Goal: Find specific page/section: Find specific page/section

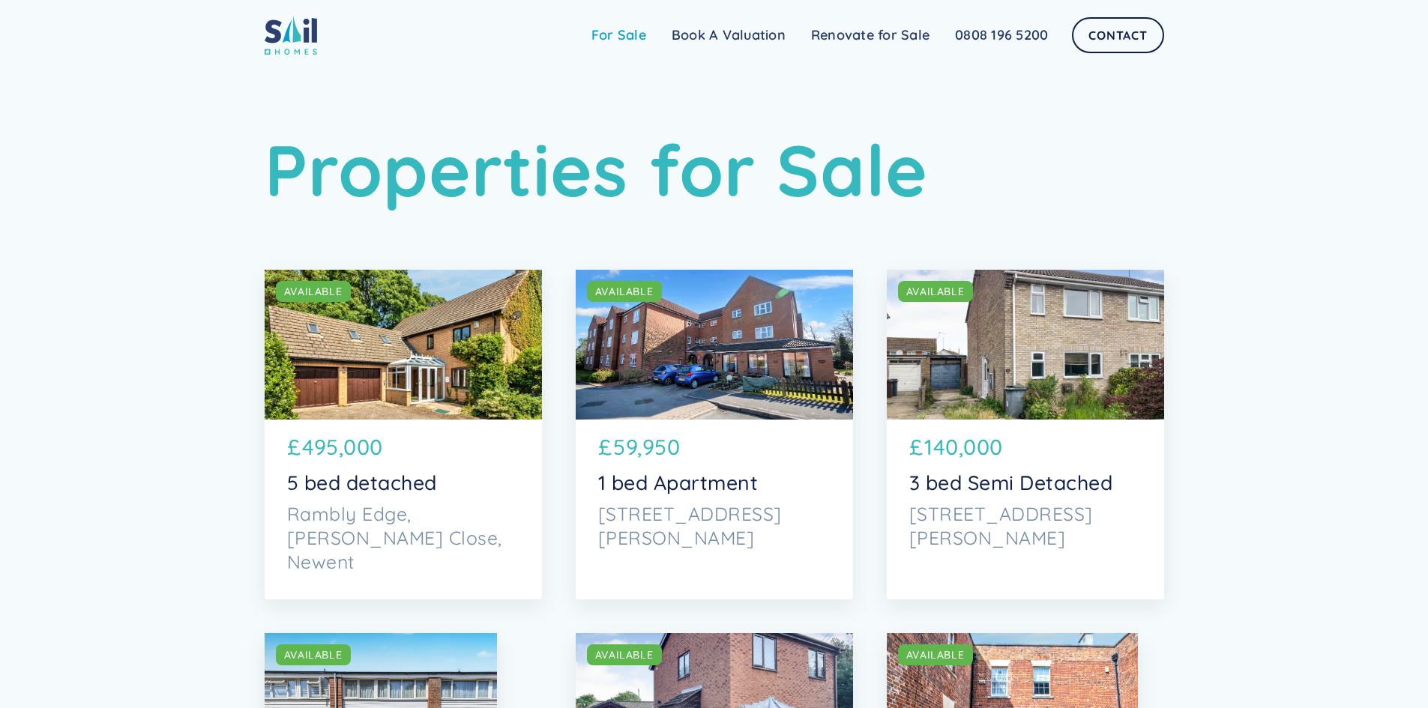
click at [609, 33] on link "For Sale" at bounding box center [619, 35] width 80 height 30
click at [615, 35] on link "For Sale" at bounding box center [619, 35] width 80 height 30
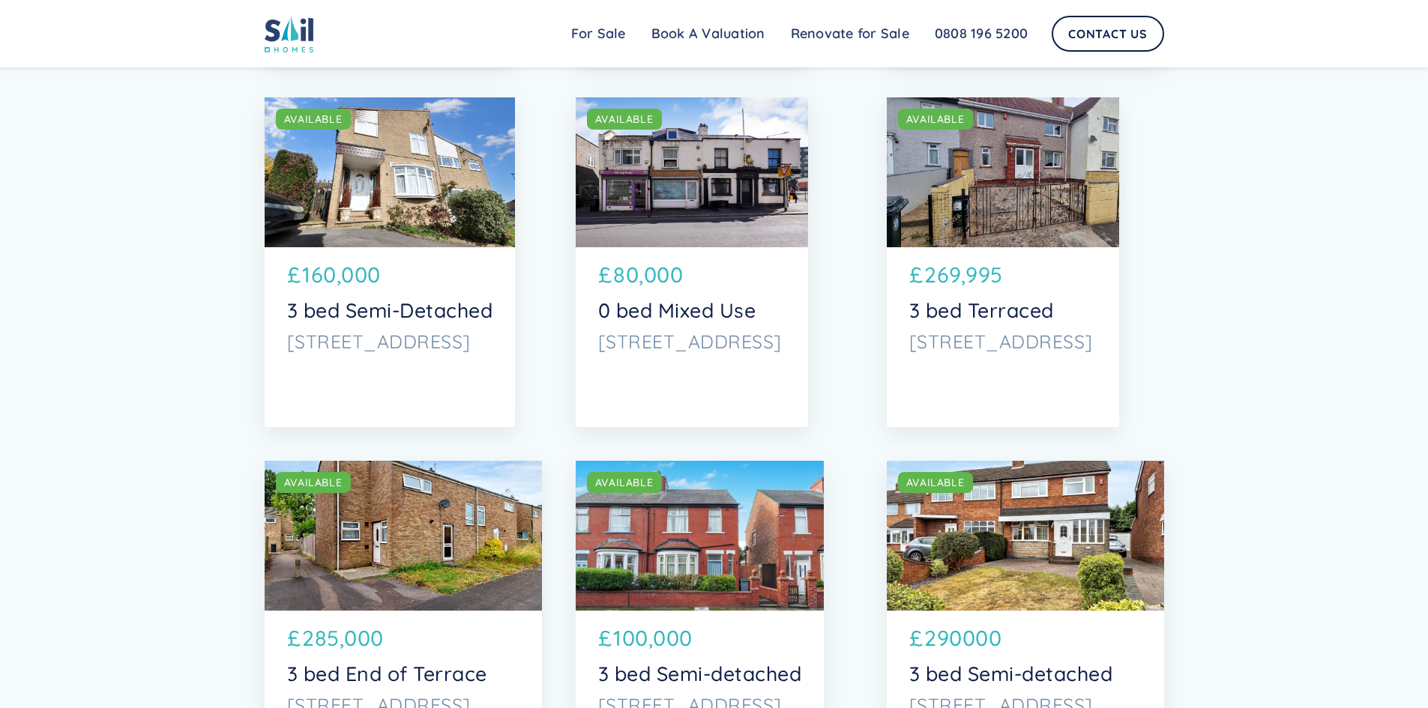
scroll to position [2024, 0]
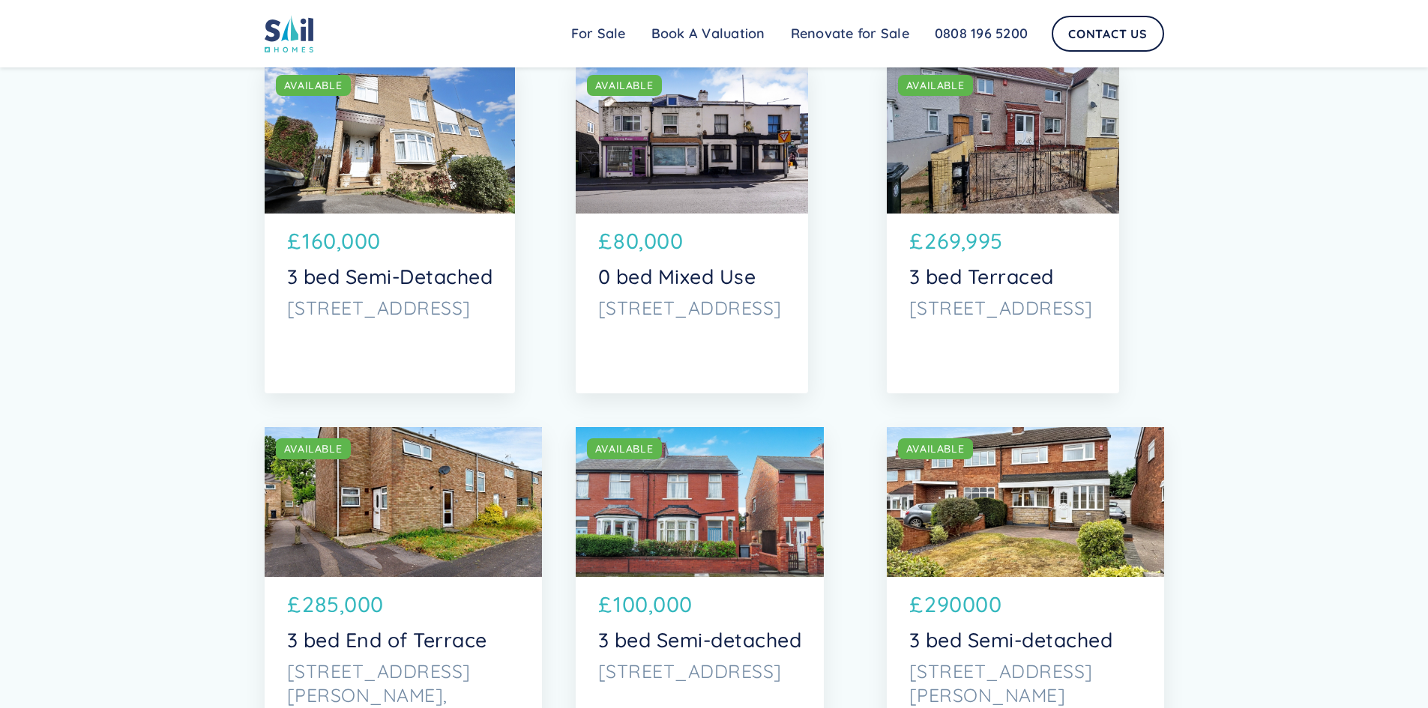
click at [665, 189] on div "SOLD AVAILABLE" at bounding box center [692, 139] width 232 height 150
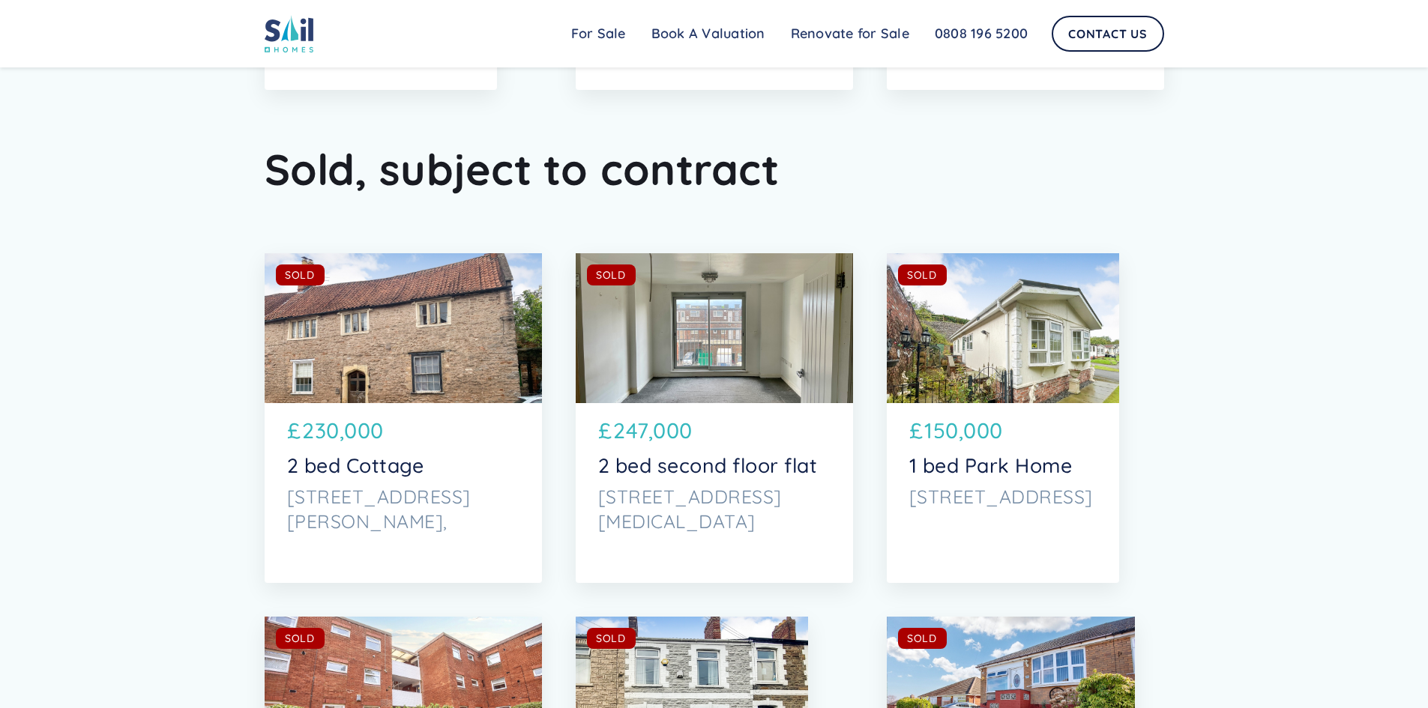
scroll to position [4273, 0]
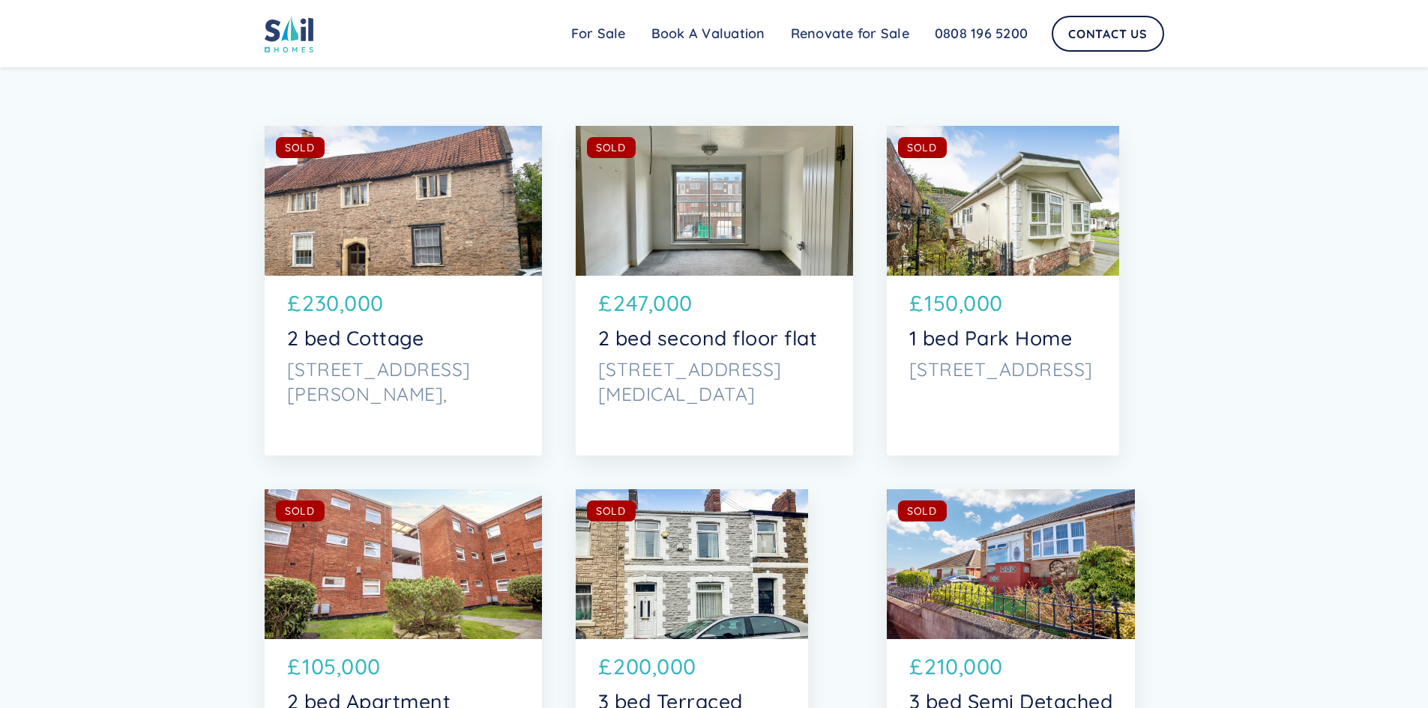
click at [322, 227] on div "SOLD AVAILABLE" at bounding box center [403, 201] width 277 height 150
